Goal: Transaction & Acquisition: Book appointment/travel/reservation

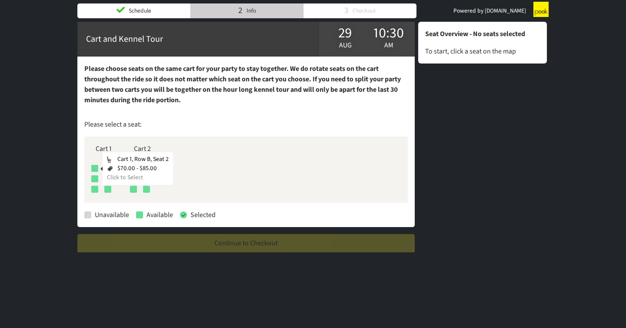
click at [93, 169] on div at bounding box center [94, 168] width 7 height 7
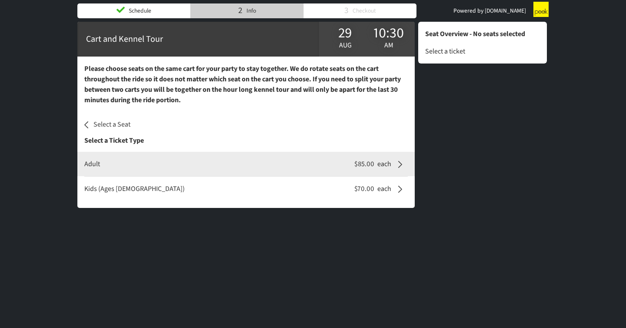
click at [153, 164] on div "Adult" at bounding box center [215, 164] width 276 height 10
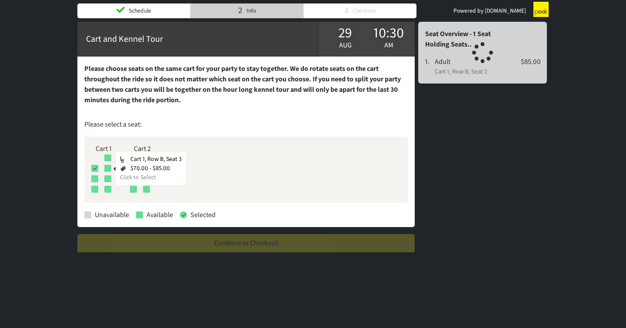
click at [109, 169] on div at bounding box center [107, 168] width 7 height 7
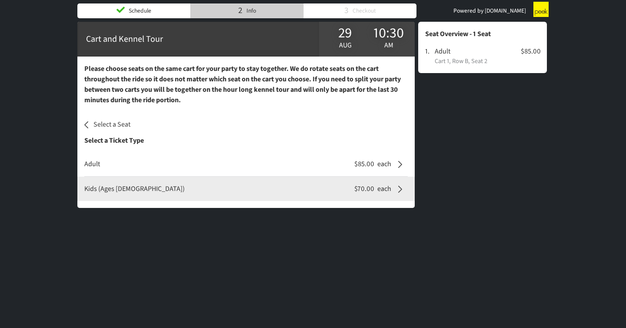
click at [273, 193] on div "Kids (Ages [DEMOGRAPHIC_DATA])" at bounding box center [215, 188] width 276 height 10
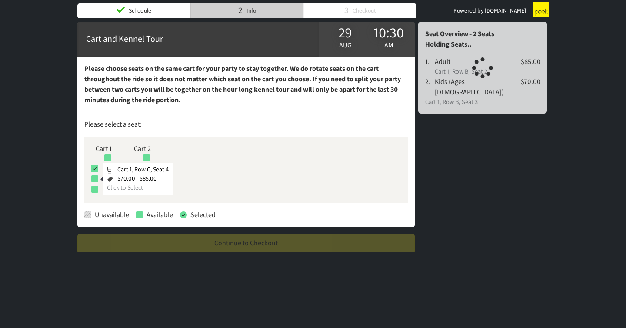
click at [96, 176] on div at bounding box center [94, 178] width 7 height 7
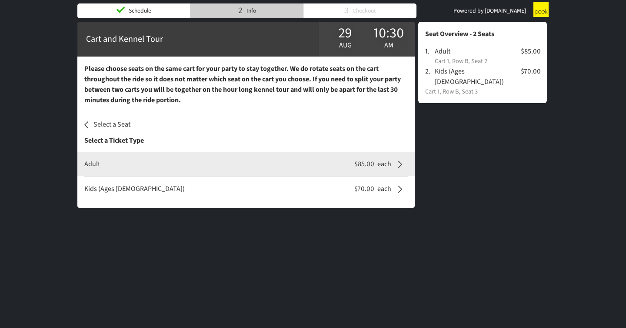
click at [140, 157] on div "Adult $85.00 each" at bounding box center [255, 164] width 356 height 24
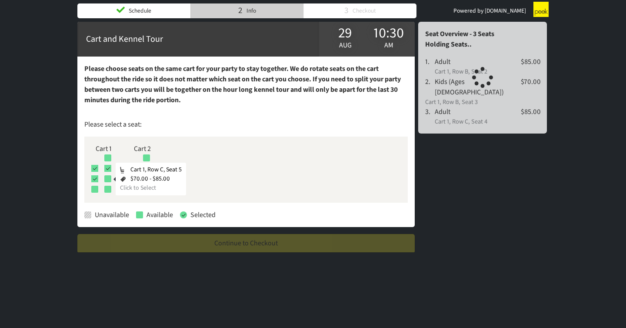
click at [106, 178] on div at bounding box center [107, 178] width 7 height 7
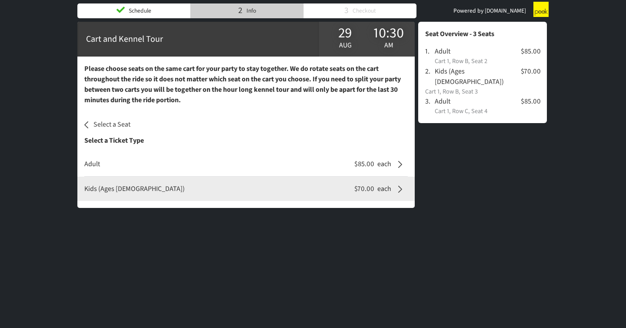
click at [232, 192] on div "Kids (Ages [DEMOGRAPHIC_DATA])" at bounding box center [215, 188] width 276 height 10
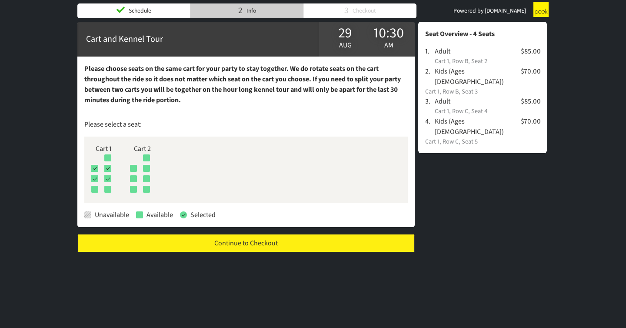
click at [233, 241] on link "Continue to Checkout" at bounding box center [245, 243] width 337 height 18
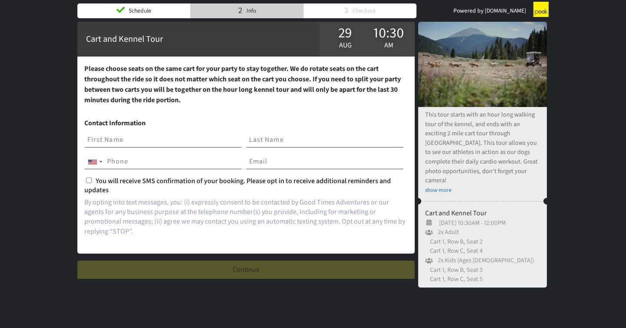
click at [200, 144] on input "text" at bounding box center [162, 140] width 157 height 15
type input "Mark"
type input "Reizer"
click at [181, 158] on input "tel" at bounding box center [162, 161] width 157 height 15
type input "[PHONE_NUMBER]"
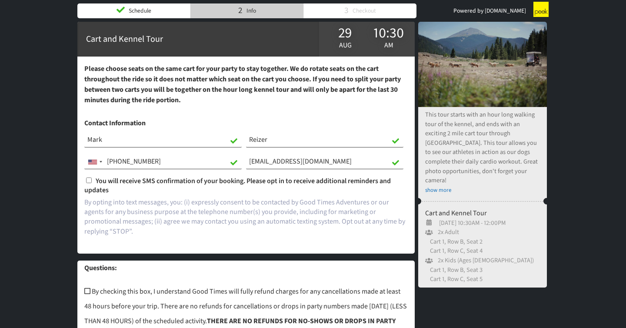
type input "[EMAIL_ADDRESS][DOMAIN_NAME]"
click at [92, 180] on label "You will receive SMS confirmation of your booking. Please opt in to receive add…" at bounding box center [245, 185] width 323 height 19
click at [92, 180] on input "You will receive SMS confirmation of your booking. Please opt in to receive add…" at bounding box center [89, 180] width 6 height 6
checkbox input "true"
